Goal: Transaction & Acquisition: Purchase product/service

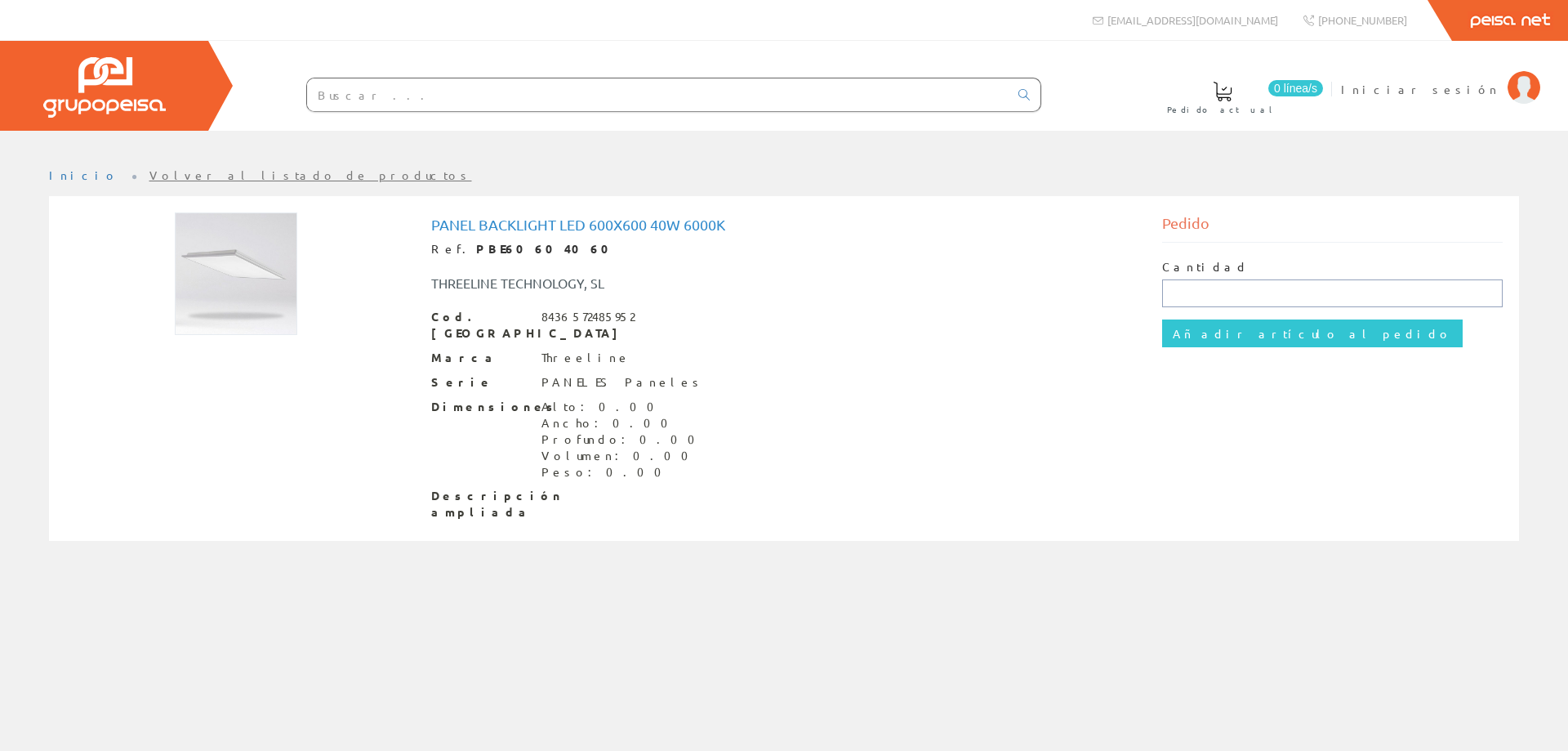
click at [1235, 293] on input "text" at bounding box center [1332, 293] width 342 height 27
type input "1"
click at [1142, 405] on div "Panel Backlight LED 600x600 40W 6000K Ref. PBE60604060 THREELINE TECHNOLOGY, SL…" at bounding box center [784, 370] width 731 height 316
click at [1180, 295] on input "text" at bounding box center [1332, 293] width 342 height 27
type input "1"
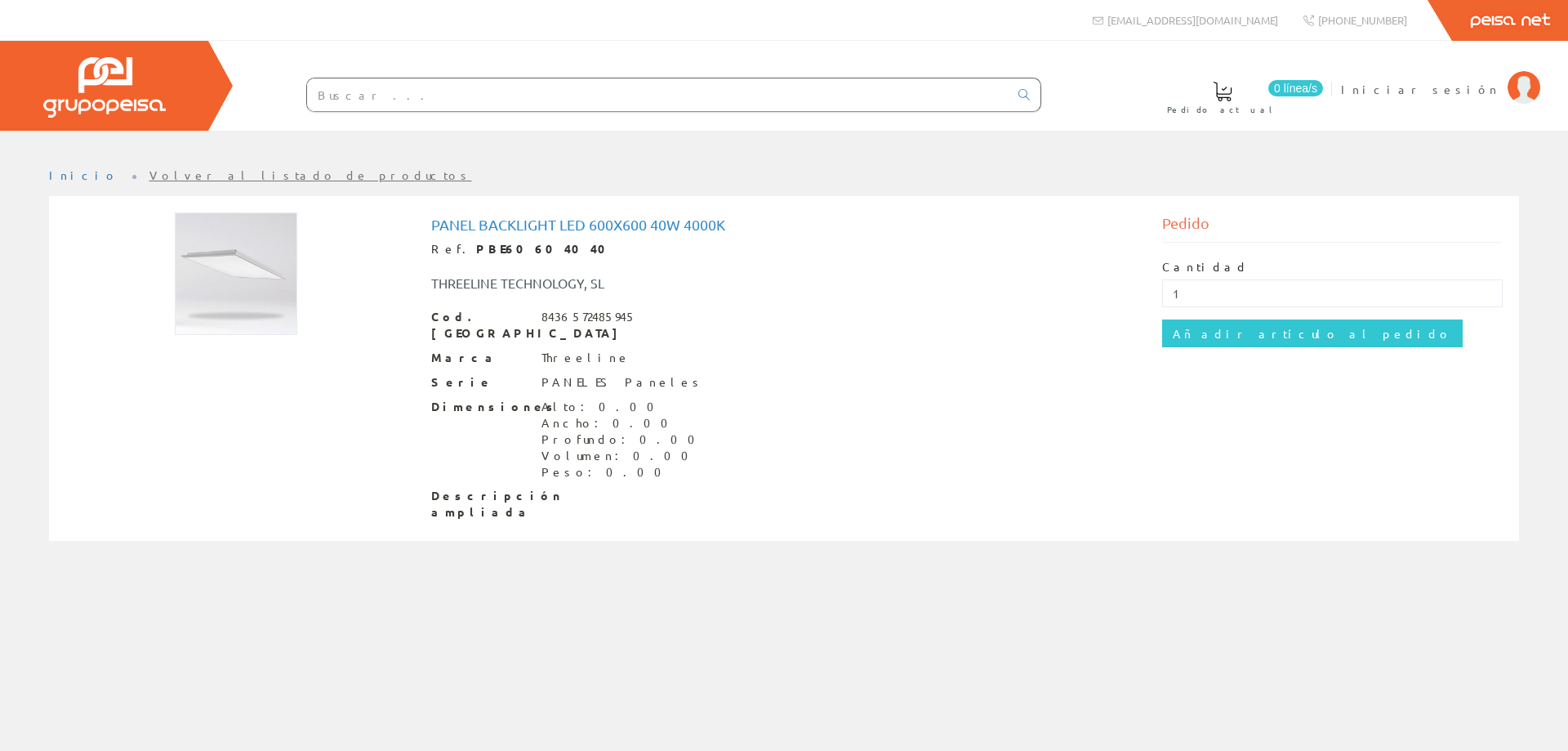
click at [1078, 399] on div "Dimensiones Alto: 0.00 Ancho: 0.00 Profundo: 0.00 Volumen: 0.00 Peso: 0.00" at bounding box center [784, 439] width 706 height 81
drag, startPoint x: 1230, startPoint y: 300, endPoint x: 924, endPoint y: 265, distance: 308.0
click at [924, 265] on div "Panel Backlight LED 600x600 40W 4000K Ref. PBE60604040 THREELINE TECHNOLOGY, SL…" at bounding box center [784, 370] width 1462 height 316
